Goal: Register for event/course

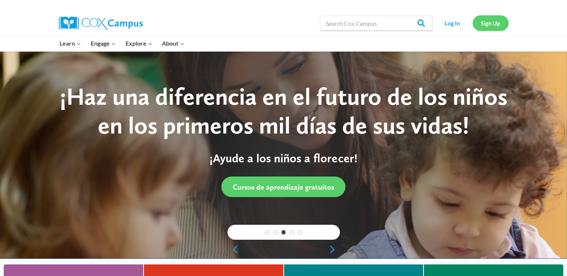
click at [487, 23] on link "Sign Up" at bounding box center [490, 22] width 36 height 15
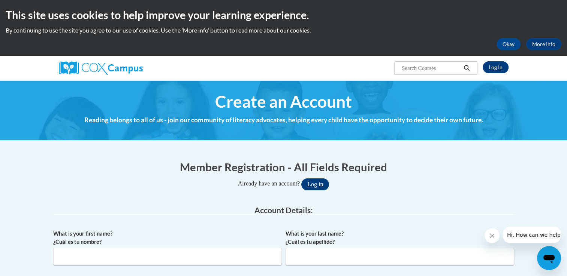
click at [139, 267] on div "What is your first name? ¿Cuál es tu nombre?" at bounding box center [167, 250] width 228 height 41
click at [140, 254] on input "What is your first name? ¿Cuál es tu nombre?" at bounding box center [167, 256] width 228 height 17
type input "Brenda"
click at [303, 257] on input "What is your last name? ¿Cuál es tu apellido?" at bounding box center [399, 256] width 228 height 17
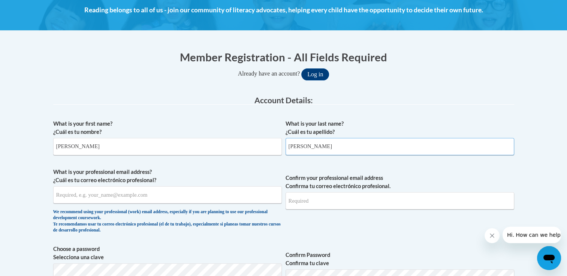
scroll to position [112, 0]
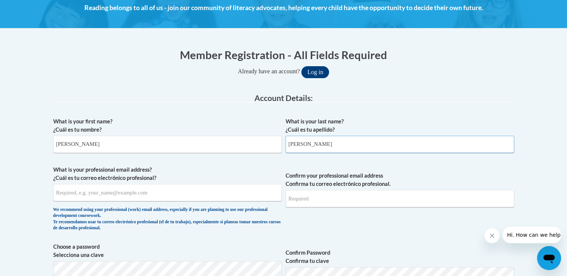
type input "Jensen"
click at [133, 191] on input "What is your professional email address? ¿Cuál es tu correo electrónico profesi…" at bounding box center [167, 192] width 228 height 17
type input "bmj021468@gmail.com"
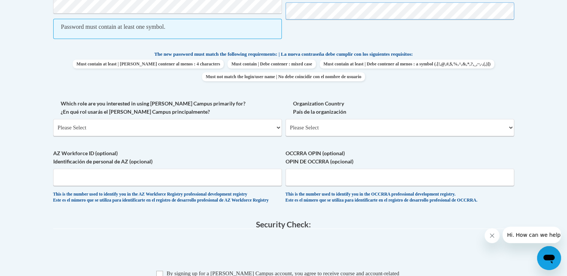
scroll to position [389, 0]
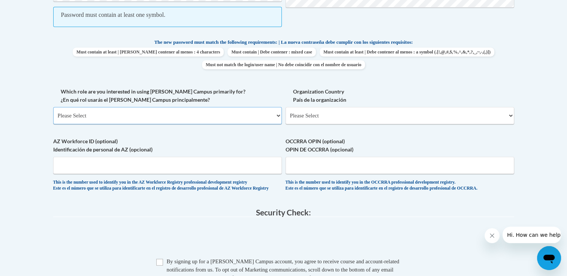
click at [187, 119] on select "Please Select College/University | Colegio/Universidad Community/Nonprofit Part…" at bounding box center [167, 115] width 228 height 17
select select "fbf2d438-af2f-41f8-98f1-81c410e29de3"
click at [53, 107] on select "Please Select College/University | Colegio/Universidad Community/Nonprofit Part…" at bounding box center [167, 115] width 228 height 17
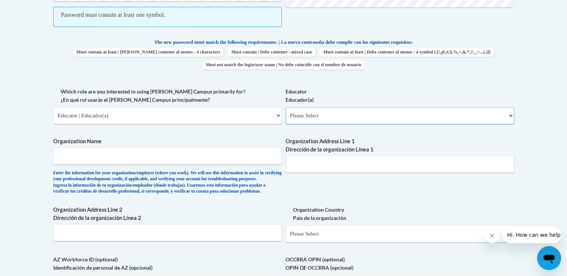
click at [388, 121] on select "Please Select Early Learning/Daycare Teacher/Family Home Care Provider | Maestr…" at bounding box center [399, 115] width 228 height 17
select select "5e2af403-4f2c-4e49-a02f-103e55d7b75b"
click at [285, 107] on select "Please Select Early Learning/Daycare Teacher/Family Home Care Provider | Maestr…" at bounding box center [399, 115] width 228 height 17
click at [197, 152] on input "Organization Name" at bounding box center [167, 156] width 228 height 17
type input "Athlea"
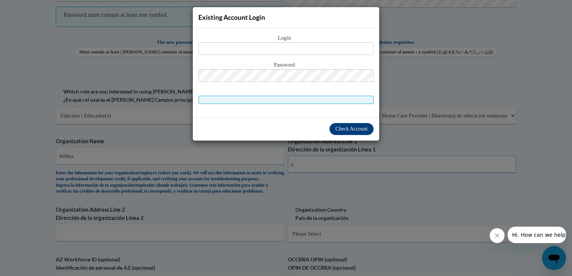
type input "a"
click at [266, 210] on div "Existing Account Login Login Password" at bounding box center [286, 138] width 572 height 276
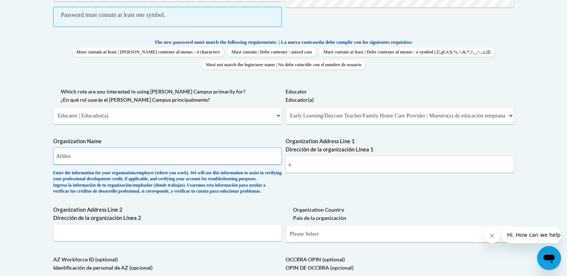
click at [119, 153] on input "Athlea" at bounding box center [167, 156] width 228 height 17
type input "Athlea Academy"
drag, startPoint x: 105, startPoint y: 154, endPoint x: 57, endPoint y: 155, distance: 48.0
click at [57, 155] on input "Athlea Academy" at bounding box center [167, 156] width 228 height 17
type input "Aletheia Academy"
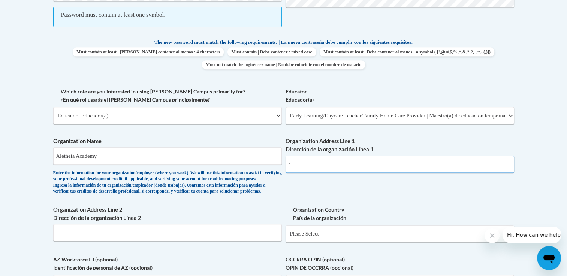
click at [313, 159] on input "a" at bounding box center [399, 164] width 228 height 17
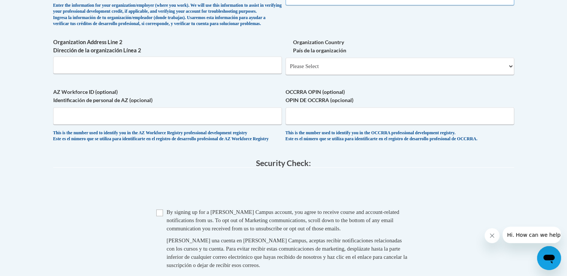
scroll to position [539, 0]
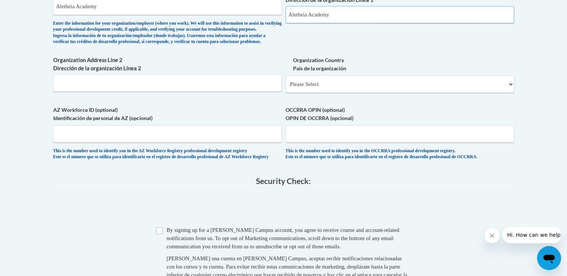
type input "Aletheia Academy"
click at [90, 92] on input "Organization Address Line 2 Dirección de la organización Línea 2" at bounding box center [167, 83] width 228 height 17
type input "531 River St Holdingford MN"
click at [296, 93] on select "Please Select United States | Estados Unidos Outside of the United States | Fue…" at bounding box center [399, 84] width 228 height 17
select select "ad49bcad-a171-4b2e-b99c-48b446064914"
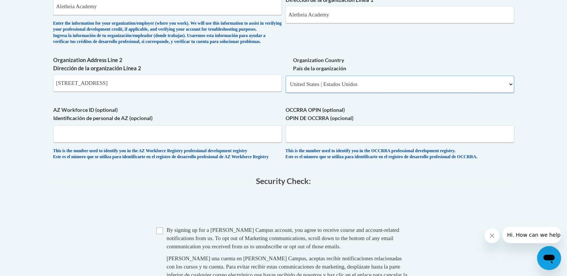
click at [285, 88] on select "Please Select United States | Estados Unidos Outside of the United States | Fue…" at bounding box center [399, 84] width 228 height 17
select select
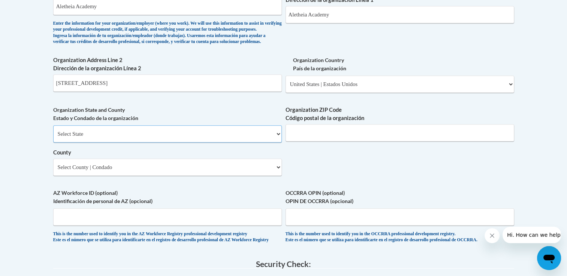
click at [242, 143] on select "Select State Alabama Alaska Arizona Arkansas California Colorado Connecticut De…" at bounding box center [167, 133] width 228 height 17
select select "Minnesota"
click at [53, 137] on select "Select State Alabama Alaska Arizona Arkansas California Colorado Connecticut De…" at bounding box center [167, 133] width 228 height 17
click at [444, 142] on input "Organization ZIP Code Código postal de la organización" at bounding box center [399, 132] width 228 height 17
type input "56340"
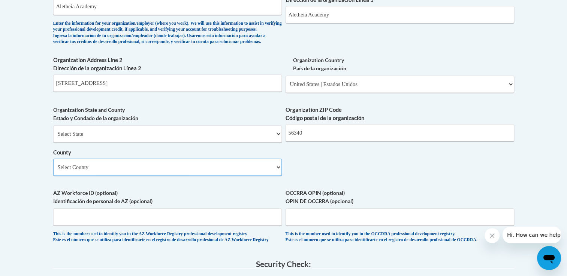
click at [273, 176] on select "Select County Aitkin Anoka Becker Beltrami Benton Big Stone Blue Earth Brown Ca…" at bounding box center [167, 167] width 228 height 17
select select "Stearns"
click at [53, 170] on select "Select County Aitkin Anoka Becker Beltrami Benton Big Stone Blue Earth Brown Ca…" at bounding box center [167, 167] width 228 height 17
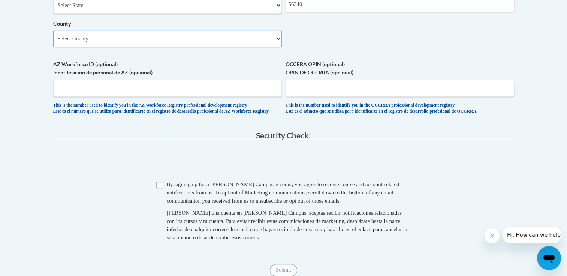
scroll to position [689, 0]
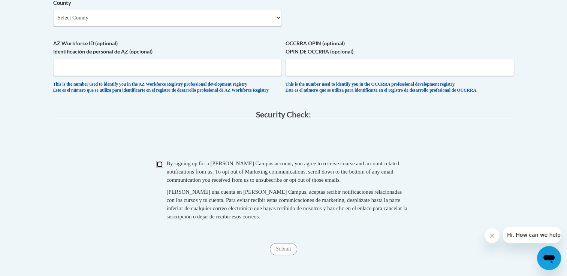
click at [158, 168] on input "Checkbox" at bounding box center [159, 164] width 7 height 7
click at [287, 252] on span "Submit" at bounding box center [283, 249] width 27 height 6
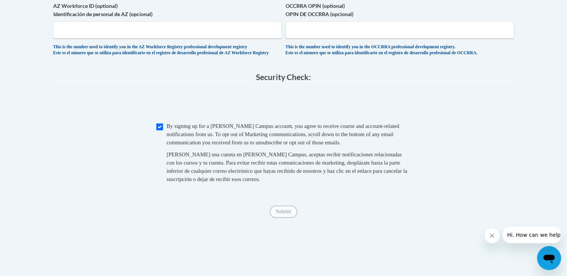
scroll to position [727, 0]
click at [160, 130] on input "Checkbox" at bounding box center [159, 127] width 7 height 7
click at [157, 130] on input "Checkbox" at bounding box center [159, 127] width 7 height 7
checkbox input "true"
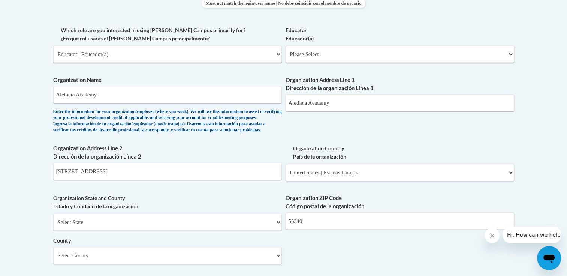
scroll to position [427, 0]
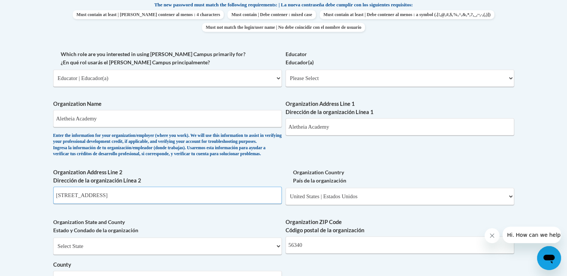
click at [178, 204] on input "531 River St Holdingford MN" at bounding box center [167, 195] width 228 height 17
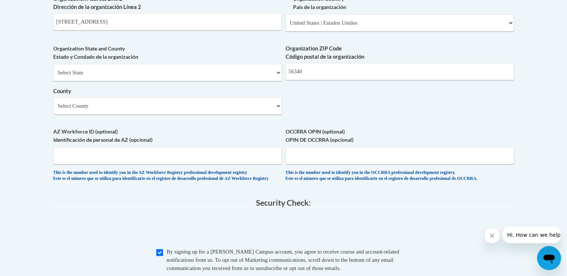
scroll to position [488, 0]
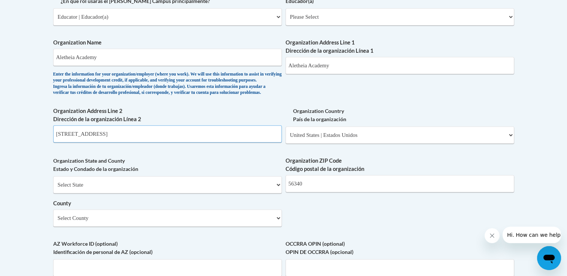
drag, startPoint x: 129, startPoint y: 147, endPoint x: 52, endPoint y: 150, distance: 76.8
click at [52, 150] on div "Member Registration - All Fields Required Already have an account? Log in Prefe…" at bounding box center [284, 67] width 472 height 807
paste input "42457 171ST Avenue Holdingford, MN 56340 320-746-0005"
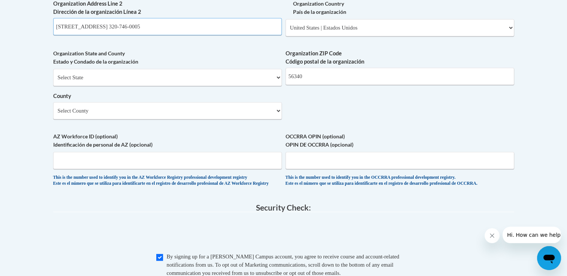
scroll to position [676, 0]
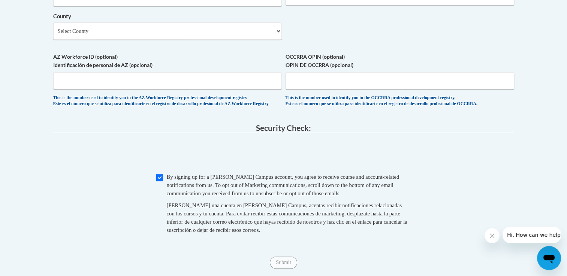
type input "42457 171ST Avenue Holdingford, MN 56340 320-746-0005"
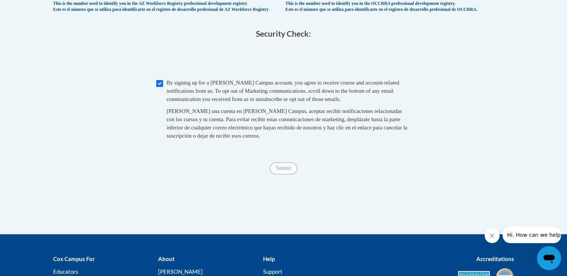
scroll to position [788, 0]
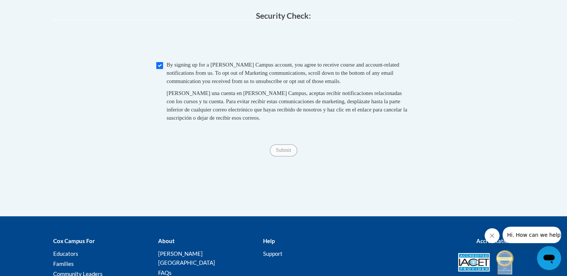
click at [279, 153] on span "Submit" at bounding box center [283, 150] width 27 height 6
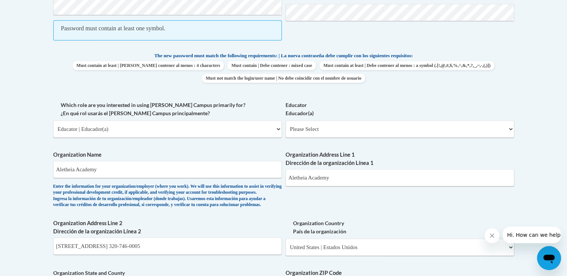
scroll to position [376, 0]
click at [77, 169] on input "Aletheia Academy" at bounding box center [167, 169] width 228 height 17
type input "Aletheia Christian Academy"
click at [309, 175] on input "Aletheia Academy" at bounding box center [399, 177] width 228 height 17
type input "Aletheia Christian Academy"
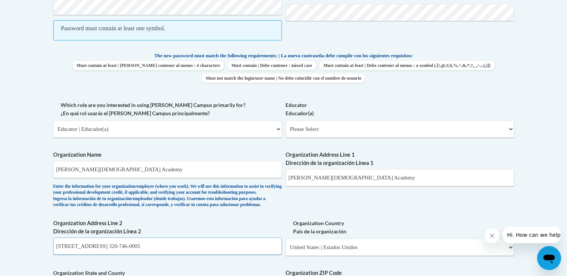
drag, startPoint x: 207, startPoint y: 259, endPoint x: 54, endPoint y: 261, distance: 152.8
click at [54, 255] on input "42457 171ST Avenue Holdingford, MN 56340 320-746-0005" at bounding box center [167, 246] width 228 height 17
click at [375, 256] on select "Please Select United States | Estados Unidos Outside of the United States | Fue…" at bounding box center [399, 247] width 228 height 17
click at [294, 256] on select "Please Select United States | Estados Unidos Outside of the United States | Fue…" at bounding box center [399, 247] width 228 height 17
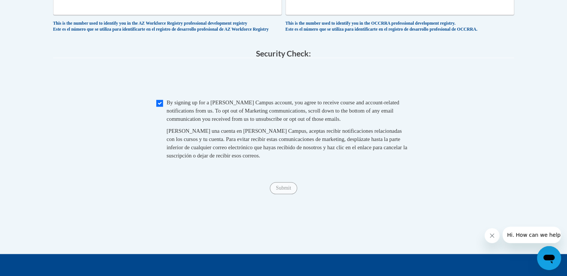
scroll to position [751, 0]
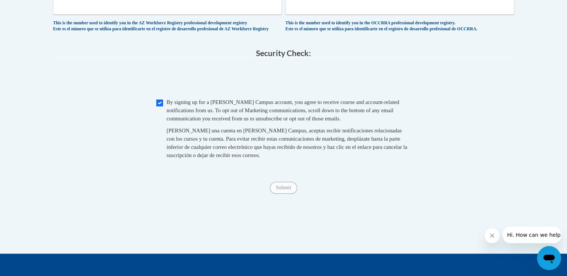
click at [284, 190] on span "Submit" at bounding box center [283, 187] width 27 height 6
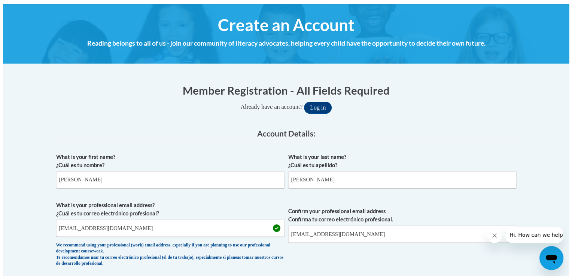
scroll to position [76, 0]
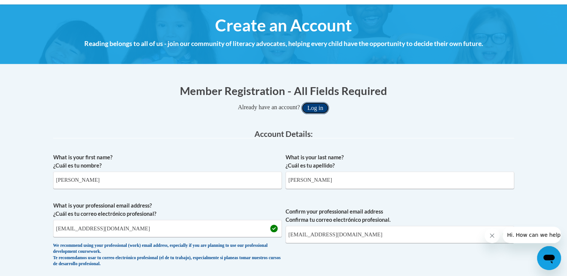
click at [319, 106] on button "Log in" at bounding box center [315, 108] width 28 height 12
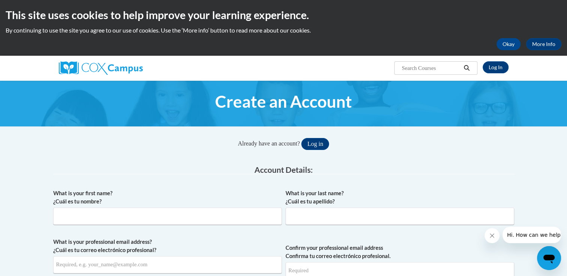
click at [466, 66] on icon "Search" at bounding box center [466, 68] width 7 height 6
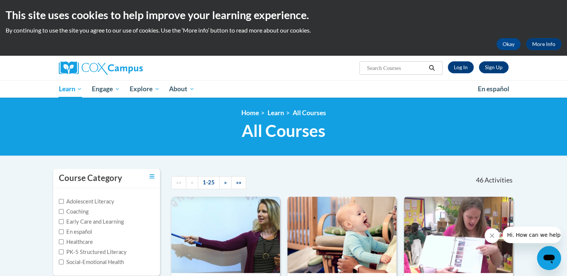
scroll to position [37, 0]
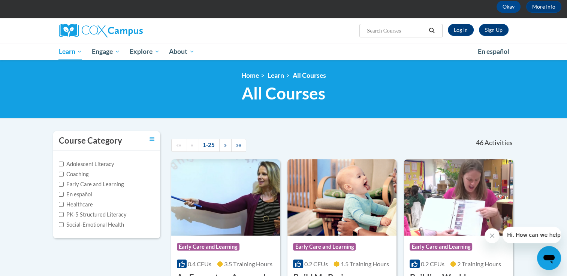
click at [122, 183] on label "Early Care and Learning" at bounding box center [91, 185] width 65 height 8
click at [64, 183] on input "Early Care and Learning" at bounding box center [61, 184] width 5 height 5
checkbox input "true"
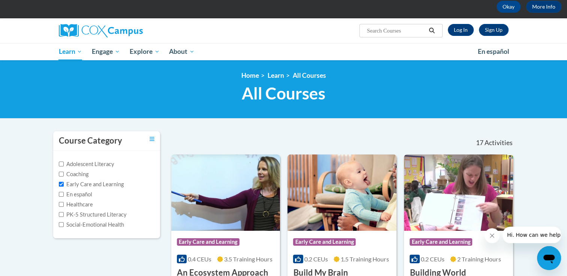
click at [376, 31] on input "Search..." at bounding box center [396, 30] width 60 height 9
type input "p"
type input "teaching phonics"
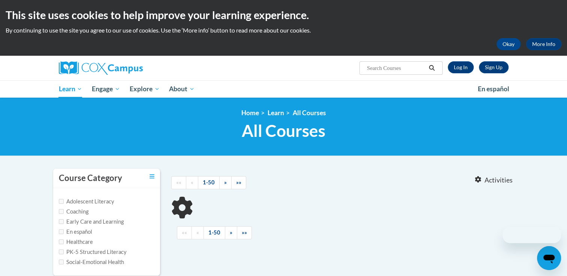
type input "teaching phonics"
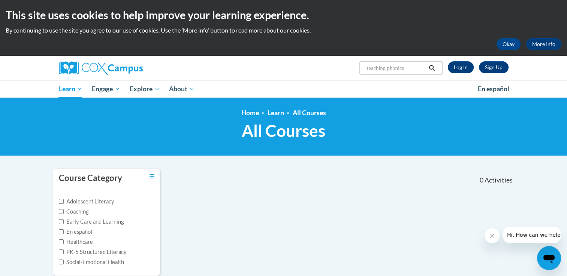
click at [97, 252] on label "PK-5 Structured Literacy" at bounding box center [93, 252] width 68 height 8
click at [64, 252] on input "PK-5 Structured Literacy" at bounding box center [61, 252] width 5 height 5
checkbox input "true"
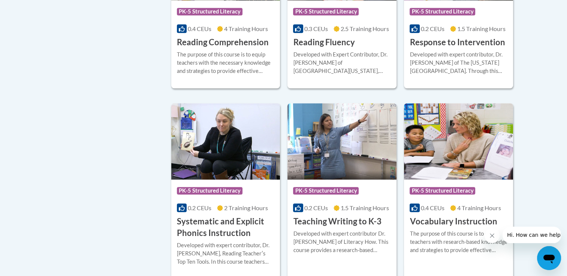
scroll to position [712, 0]
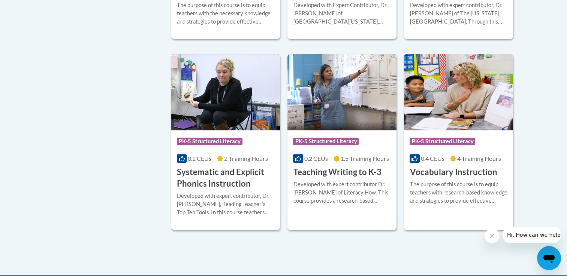
click at [225, 184] on h3 "Systematic and Explicit Phonics Instruction" at bounding box center [226, 178] width 98 height 23
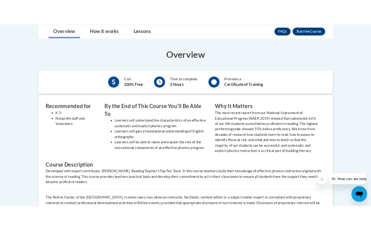
scroll to position [227, 0]
